Goal: Navigation & Orientation: Find specific page/section

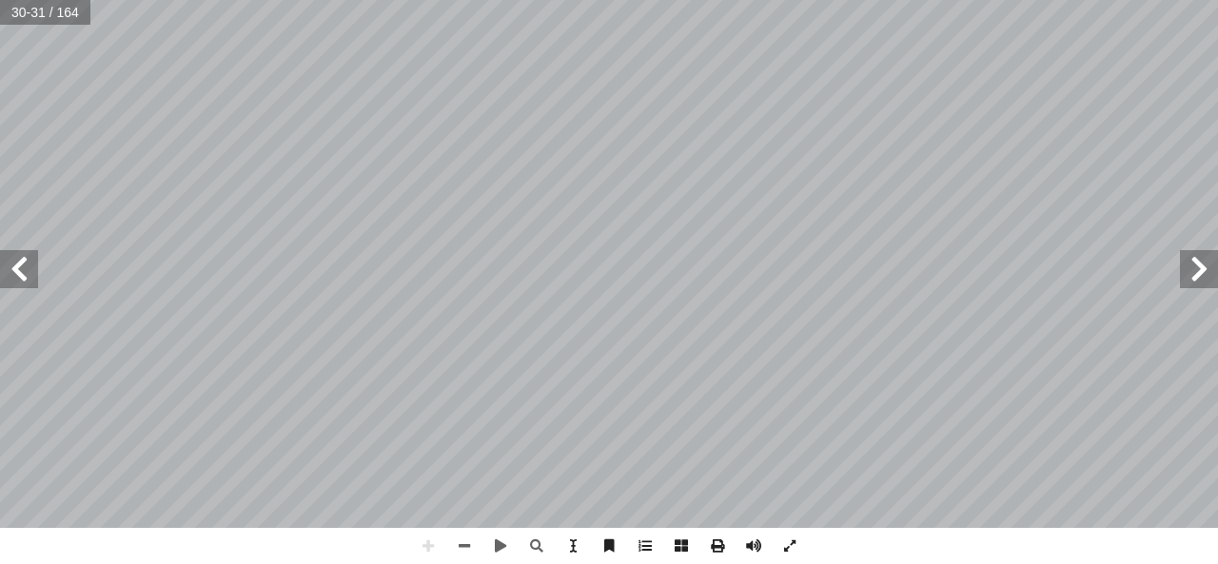
click at [0, 173] on html "الصفحة الرئيسية الصف الأول الصف الثاني الصف الثالث الصف الرابع الصف الخامس الصف…" at bounding box center [609, 86] width 1218 height 173
click at [1203, 283] on span at bounding box center [1199, 269] width 38 height 38
click at [27, 282] on span at bounding box center [19, 269] width 38 height 38
click at [541, 542] on span at bounding box center [537, 546] width 36 height 36
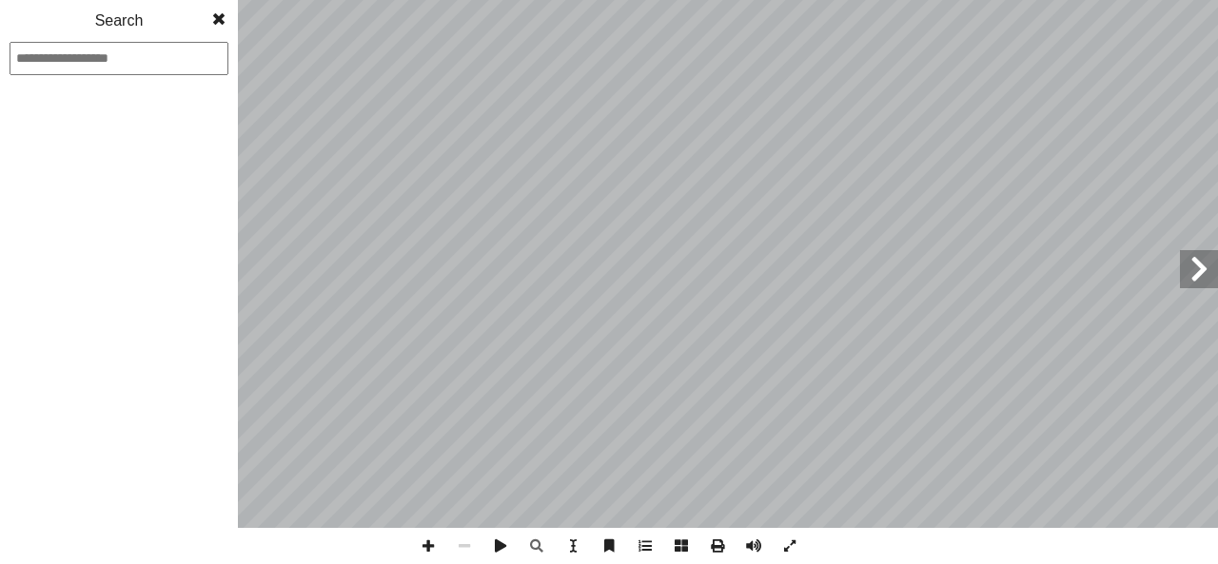
click at [221, 16] on span at bounding box center [219, 19] width 34 height 38
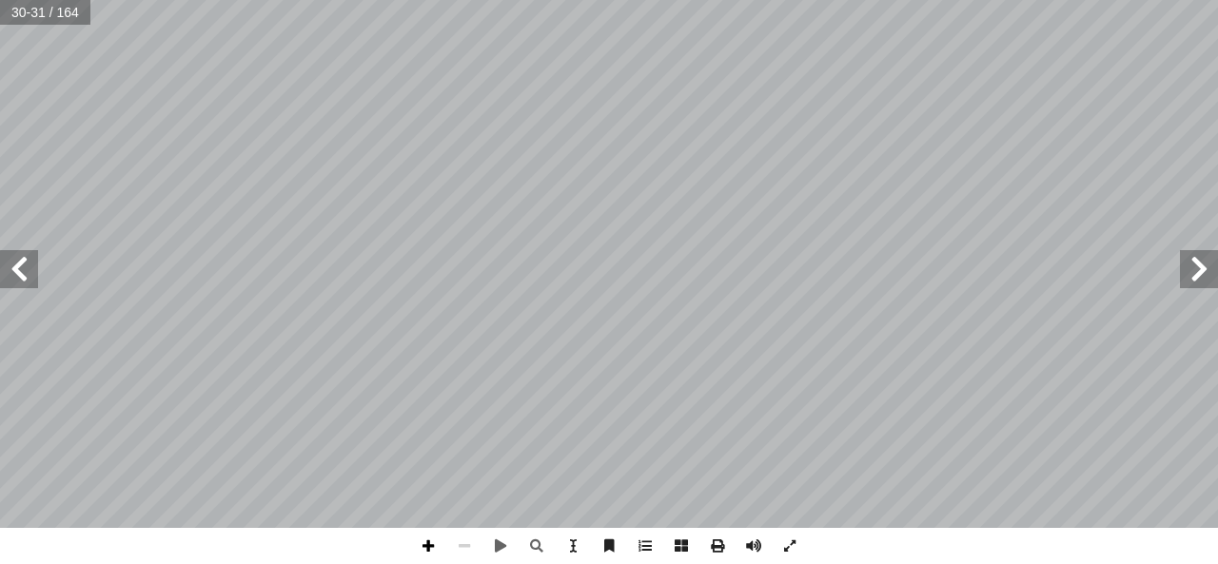
click at [426, 545] on span at bounding box center [428, 546] width 36 height 36
click at [1200, 530] on div "٢٦ : أ ا َ ر ْ ق َ ن ُّ س ِ ح أ ا َ ف نا، ِ ت ْ ي َ ب ِ ناء ِ في ف ِ تون ْ ي َّ…" at bounding box center [609, 282] width 1218 height 564
